Goal: Browse casually

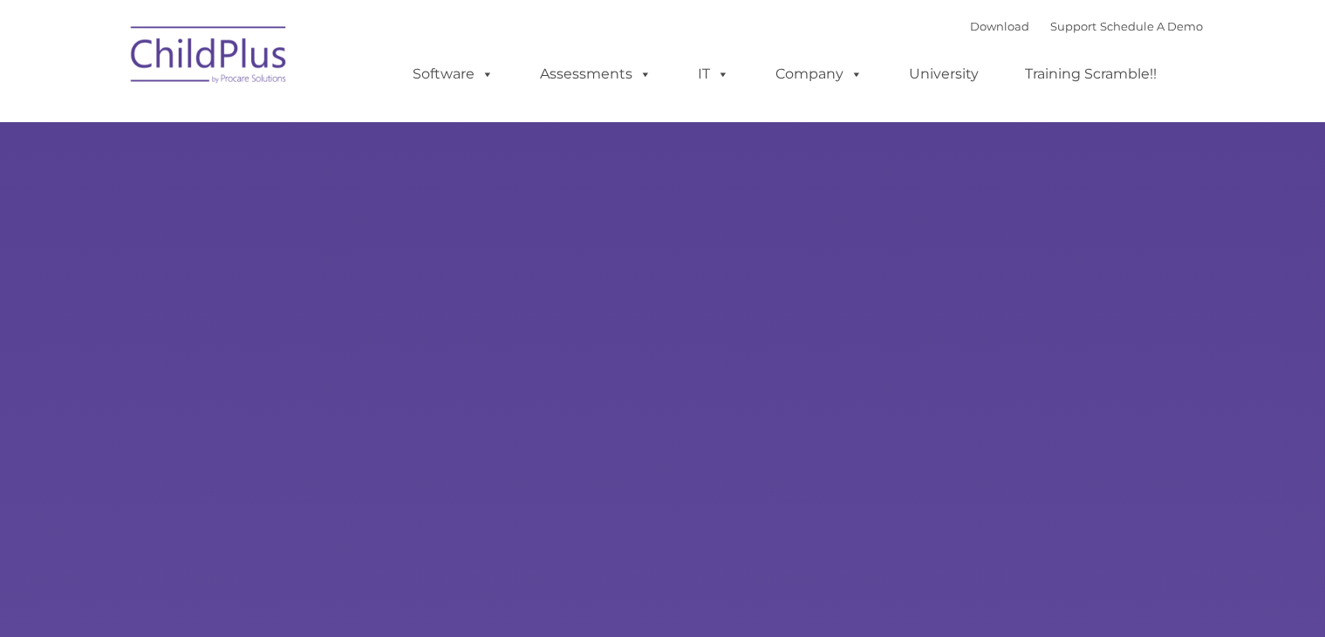
type input ""
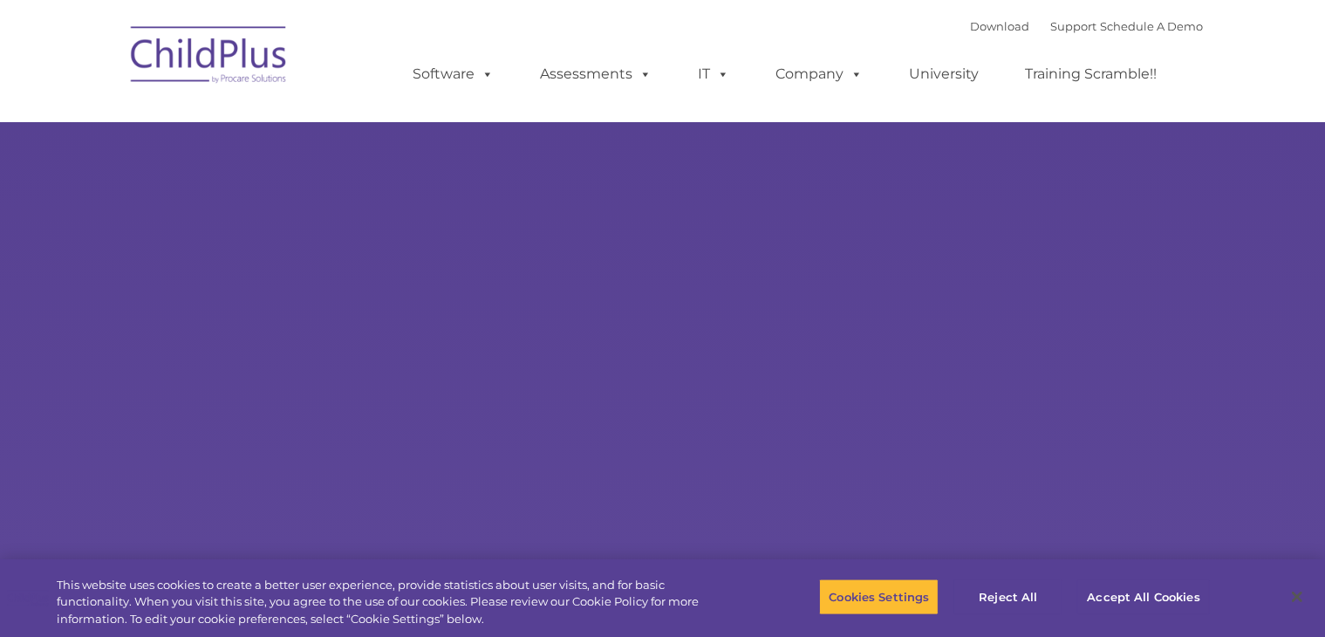
select select "MEDIUM"
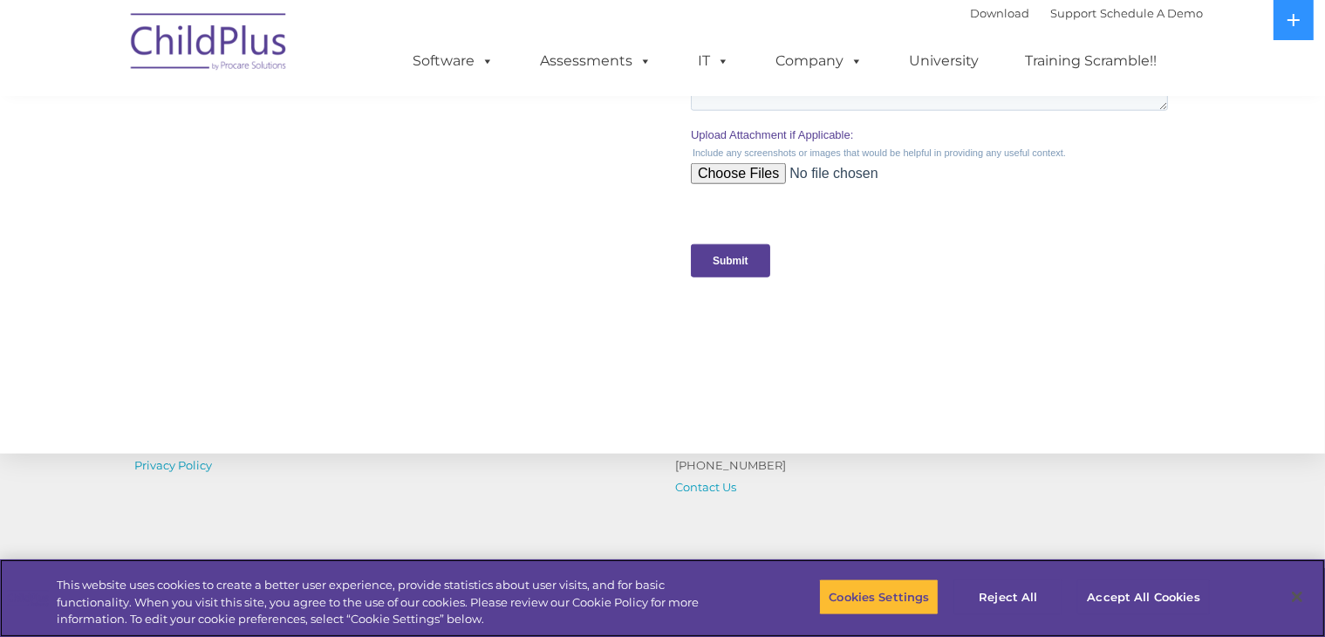
scroll to position [1916, 0]
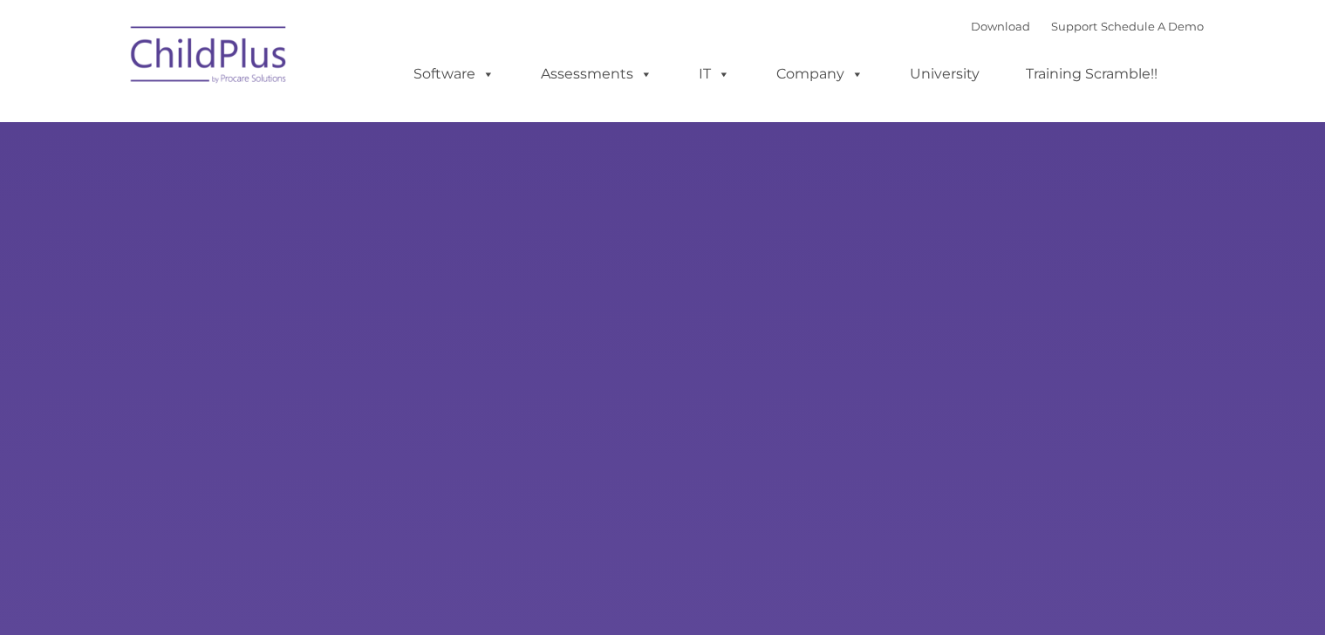
type input ""
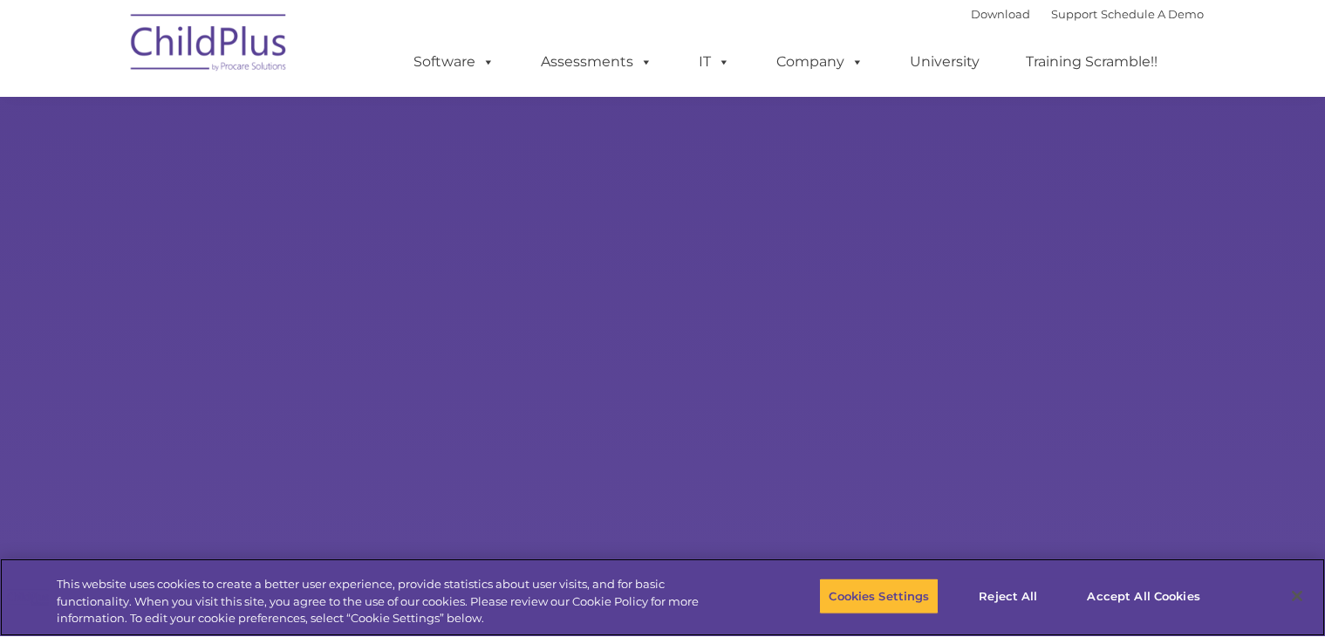
scroll to position [1640, 0]
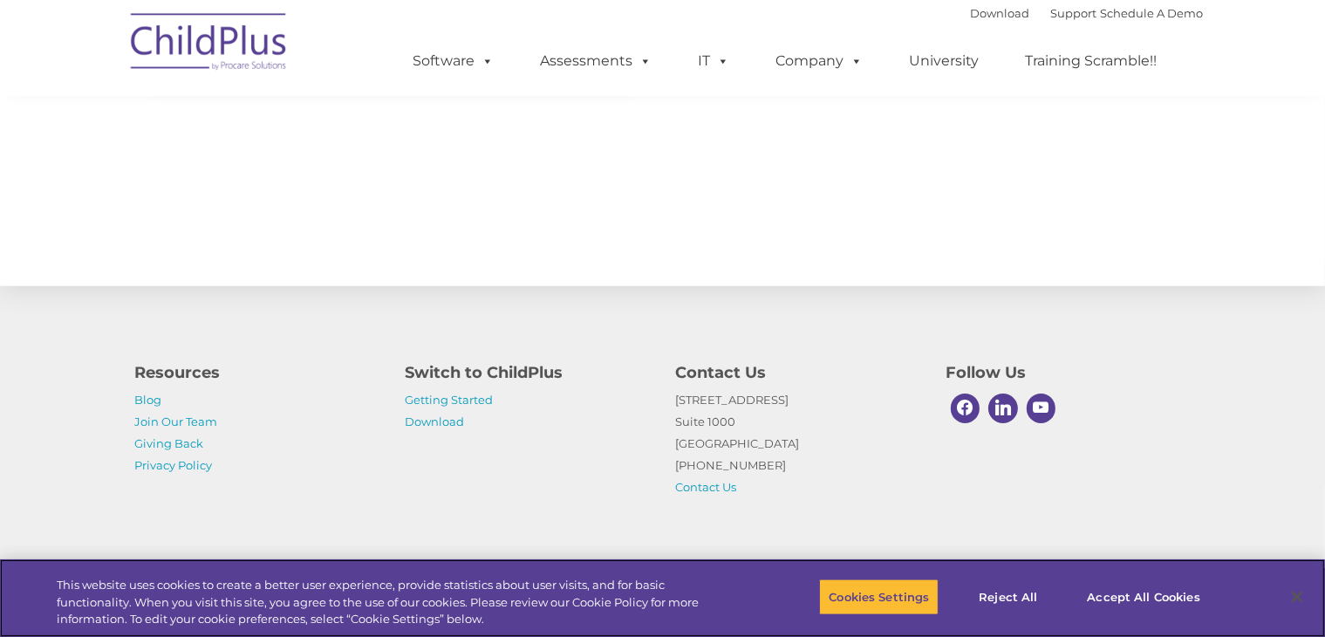
select select "MEDIUM"
